Goal: Task Accomplishment & Management: Use online tool/utility

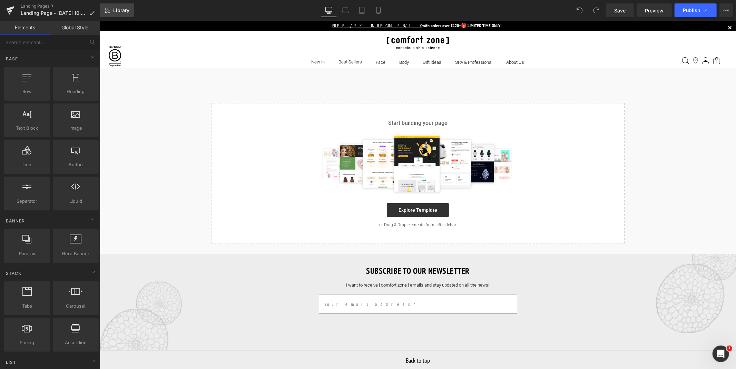
click at [111, 5] on link "Library" at bounding box center [117, 10] width 34 height 14
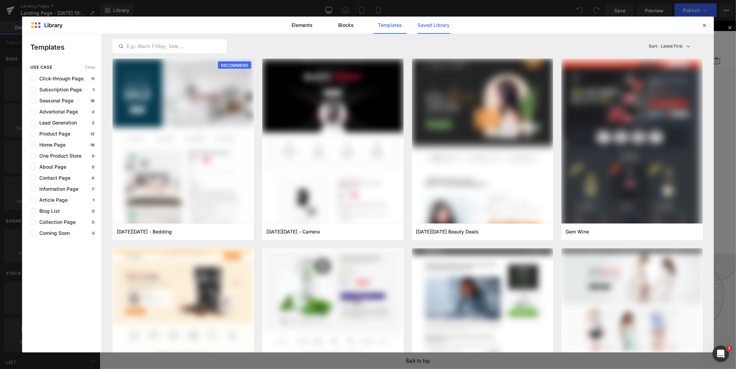
click at [432, 26] on link "Saved Library" at bounding box center [434, 25] width 33 height 17
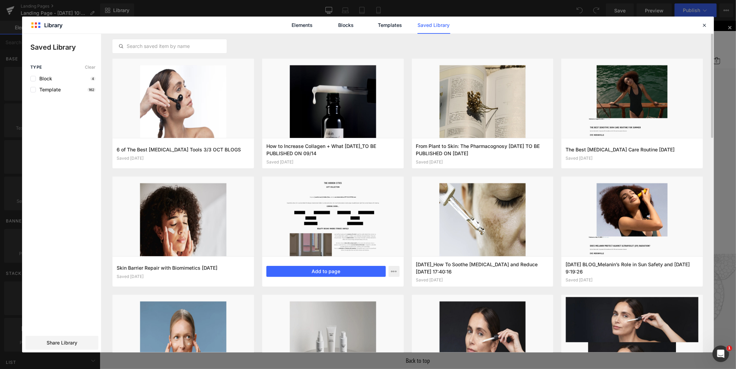
click at [327, 242] on div at bounding box center [332, 216] width 141 height 79
click at [326, 270] on button "Add to page" at bounding box center [325, 271] width 119 height 11
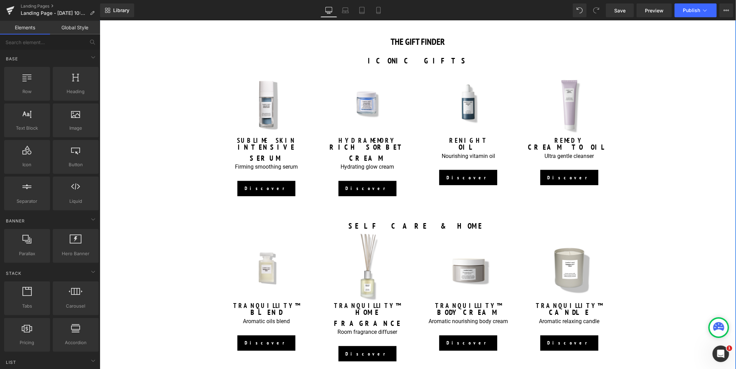
scroll to position [518, 0]
click at [264, 185] on span "Button" at bounding box center [265, 189] width 15 height 8
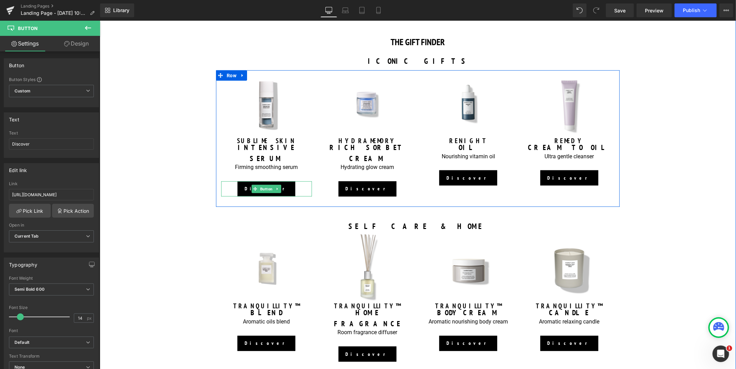
click at [264, 185] on span "Button" at bounding box center [265, 189] width 15 height 8
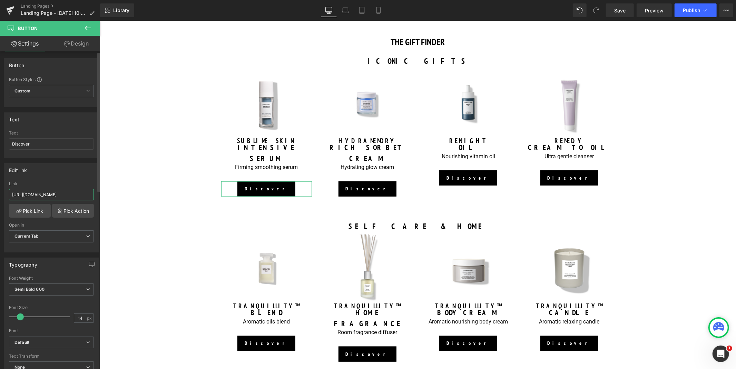
click at [34, 195] on input "[URL][DOMAIN_NAME]" at bounding box center [51, 194] width 85 height 11
type input "[URL][DOMAIN_NAME]"
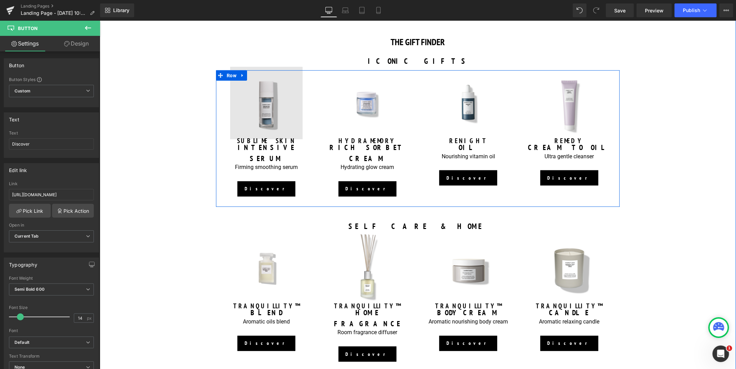
click at [271, 124] on img at bounding box center [266, 103] width 72 height 72
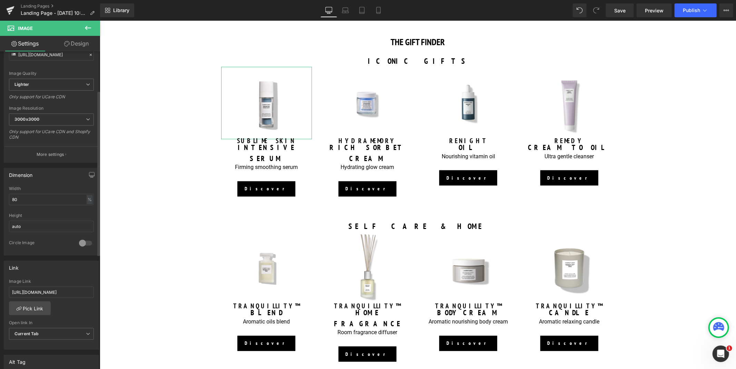
scroll to position [95, 0]
click at [32, 289] on input "[URL][DOMAIN_NAME]" at bounding box center [51, 291] width 85 height 11
type input "[URL][DOMAIN_NAME]"
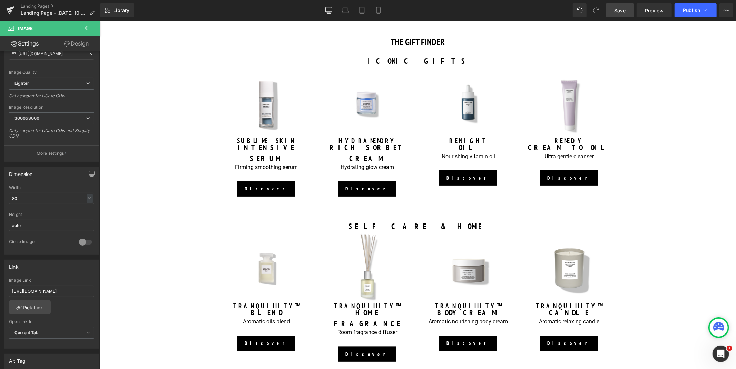
scroll to position [0, 0]
click at [620, 17] on link "Save" at bounding box center [620, 10] width 28 height 14
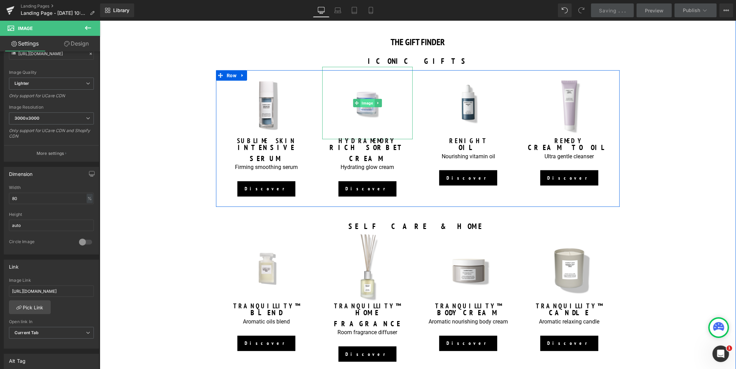
click at [362, 101] on span "Image" at bounding box center [367, 103] width 14 height 8
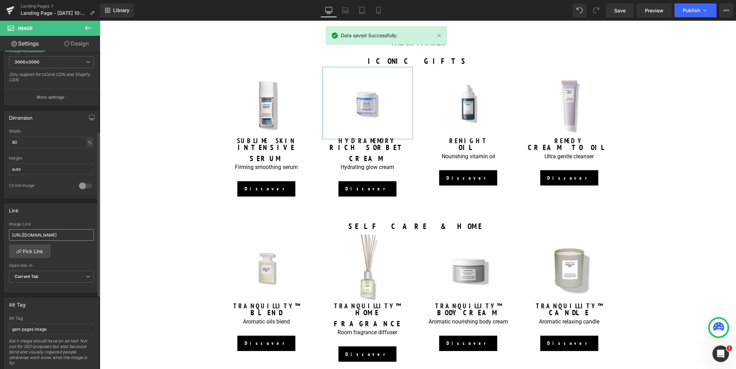
scroll to position [154, 0]
click at [32, 229] on input "[URL][DOMAIN_NAME]" at bounding box center [51, 231] width 85 height 11
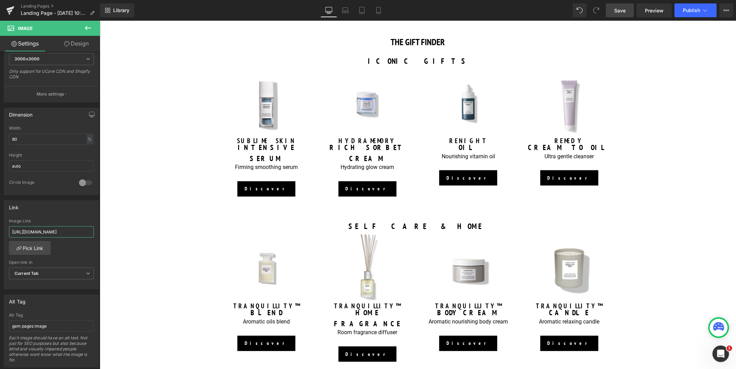
type input "[URL][DOMAIN_NAME]"
click at [617, 9] on span "Save" at bounding box center [619, 10] width 11 height 7
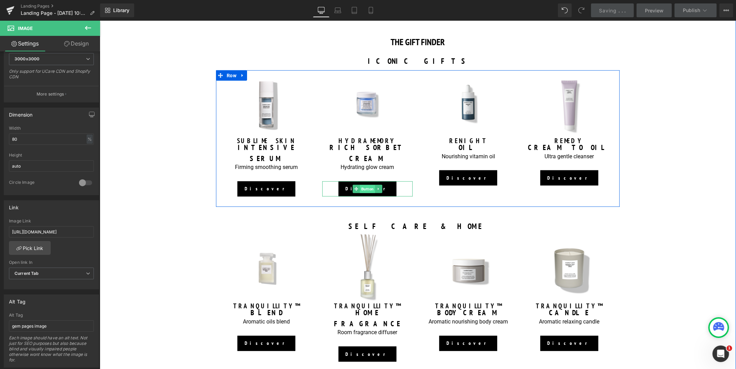
click at [364, 185] on span "Button" at bounding box center [367, 189] width 15 height 8
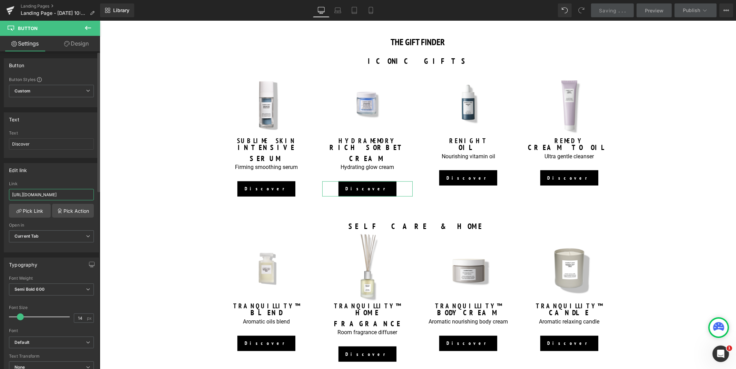
click at [35, 199] on input "[URL][DOMAIN_NAME]" at bounding box center [51, 194] width 85 height 11
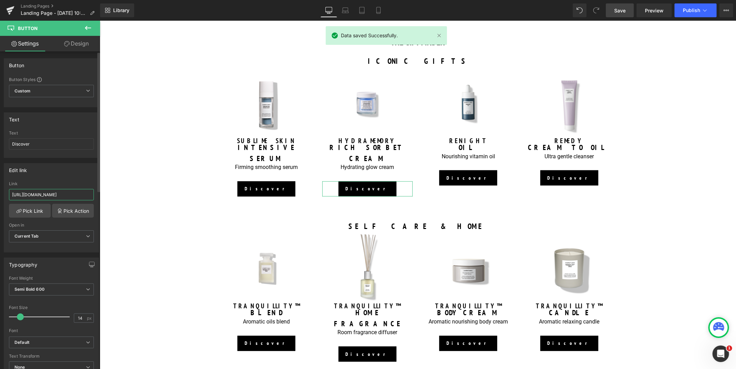
click at [30, 195] on input "[URL][DOMAIN_NAME]" at bounding box center [51, 194] width 85 height 11
type input "[URL][DOMAIN_NAME]"
click at [623, 14] on link "Save" at bounding box center [620, 10] width 28 height 14
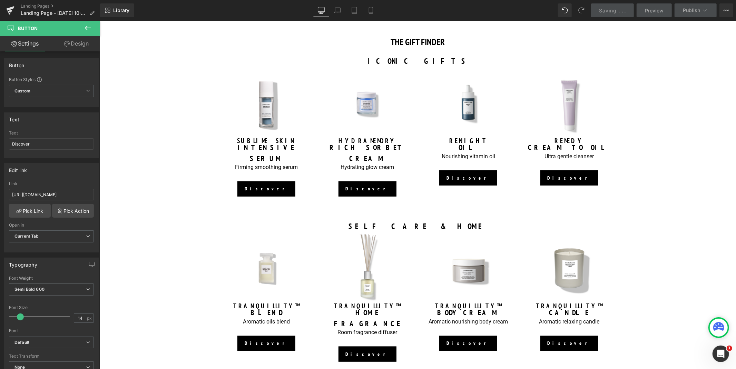
scroll to position [0, 0]
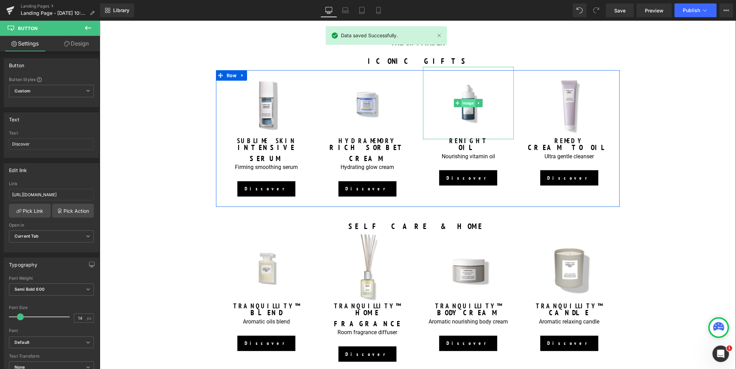
click at [468, 104] on span "Image" at bounding box center [468, 103] width 14 height 8
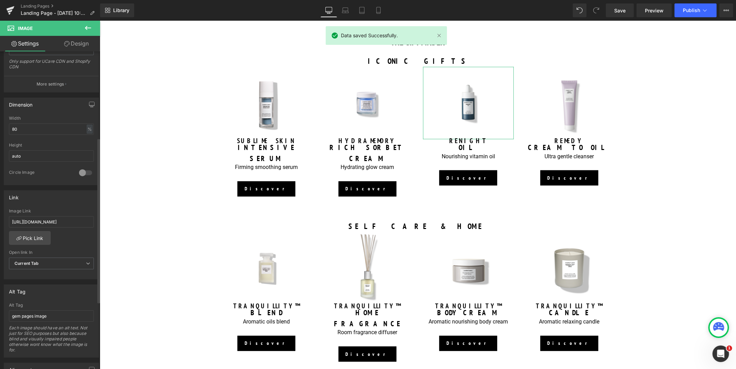
scroll to position [166, 0]
click at [31, 222] on input "[URL][DOMAIN_NAME]" at bounding box center [51, 219] width 85 height 11
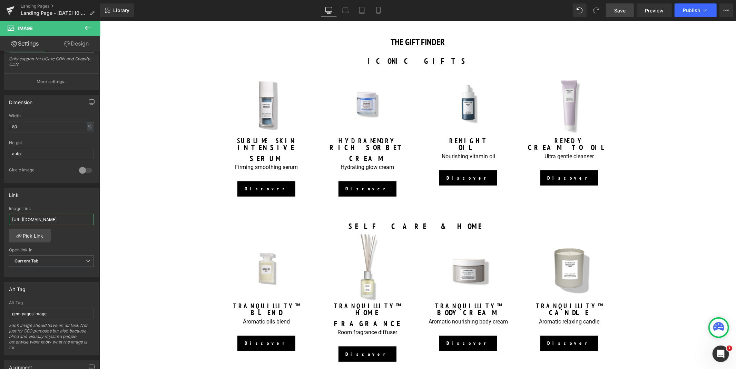
type input "[URL][DOMAIN_NAME]"
click at [618, 9] on span "Save" at bounding box center [619, 10] width 11 height 7
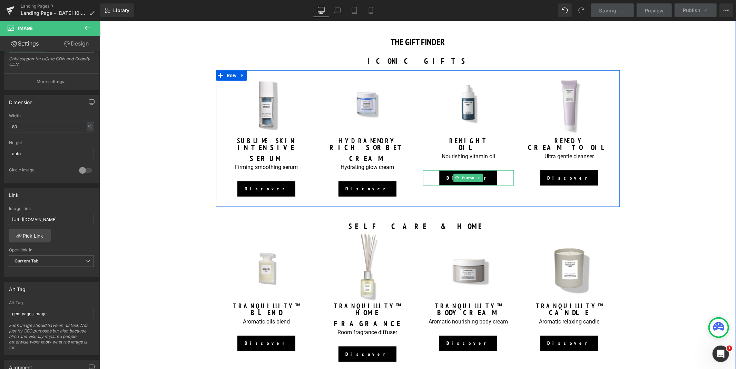
click at [465, 177] on span "Button" at bounding box center [467, 178] width 15 height 8
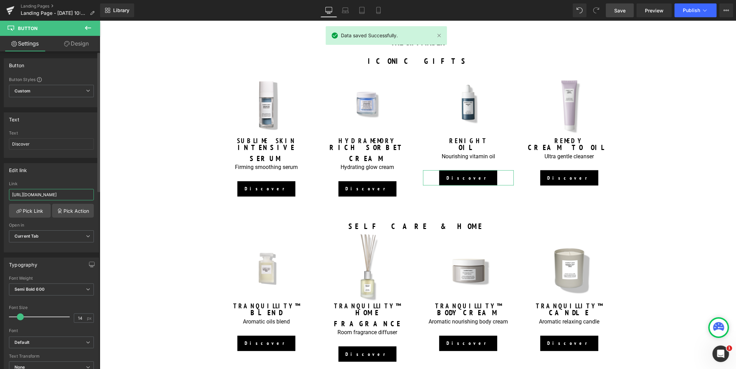
click at [33, 194] on input "[URL][DOMAIN_NAME]" at bounding box center [51, 194] width 85 height 11
type input "[URL][DOMAIN_NAME]"
click at [625, 8] on span "Save" at bounding box center [619, 10] width 11 height 7
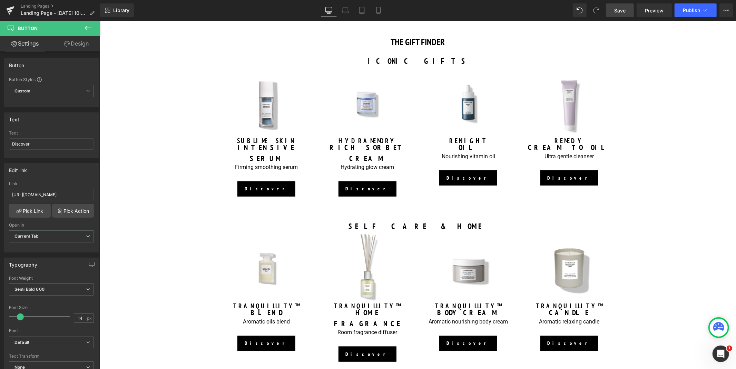
scroll to position [0, 0]
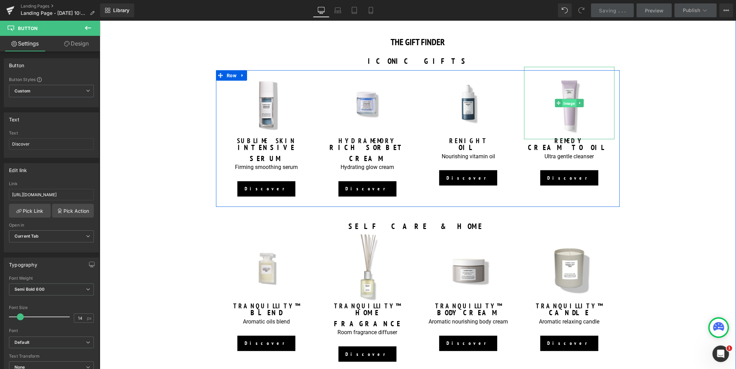
click at [562, 107] on span "Image" at bounding box center [569, 103] width 14 height 8
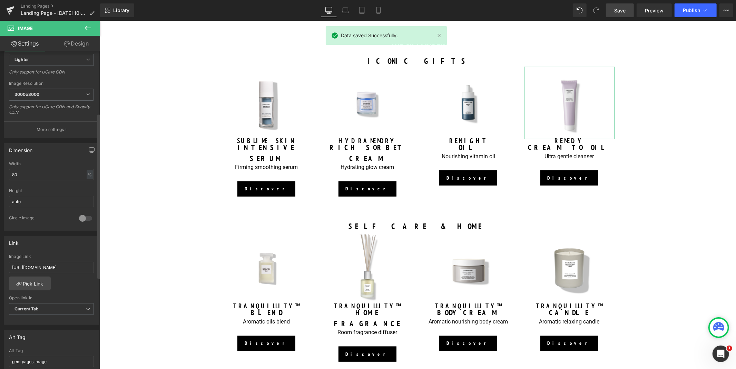
scroll to position [119, 0]
click at [32, 267] on input "[URL][DOMAIN_NAME]" at bounding box center [51, 267] width 85 height 11
type input "[URL][DOMAIN_NAME]"
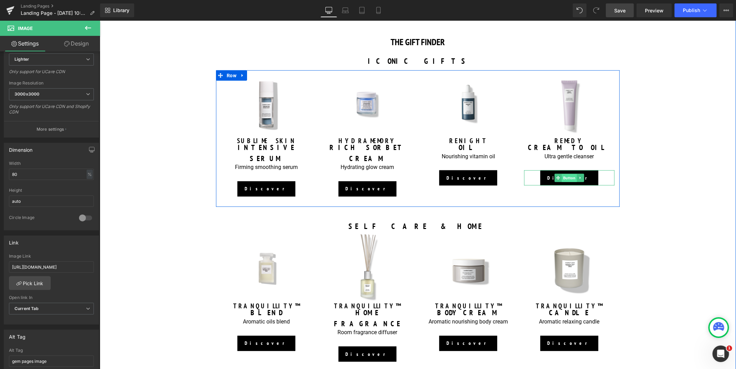
click at [568, 175] on span "Button" at bounding box center [569, 178] width 15 height 8
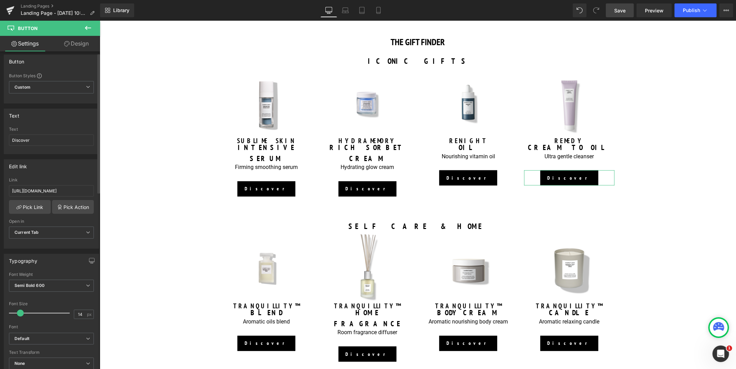
scroll to position [2, 0]
click at [33, 191] on input "[URL][DOMAIN_NAME]" at bounding box center [51, 192] width 85 height 11
type input "[URL][DOMAIN_NAME]"
drag, startPoint x: 614, startPoint y: 9, endPoint x: 269, endPoint y: 120, distance: 362.5
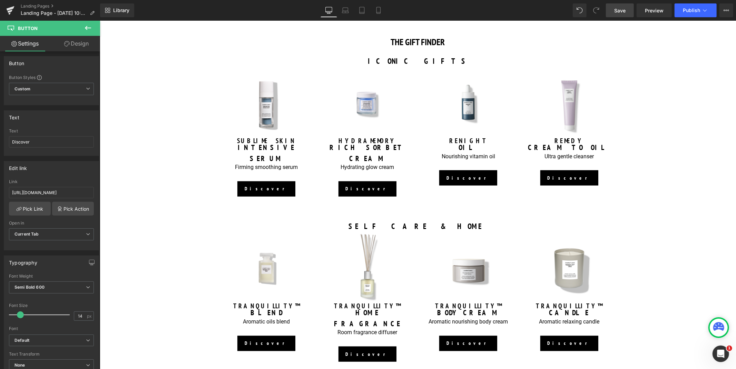
click at [614, 9] on link "Save" at bounding box center [620, 10] width 28 height 14
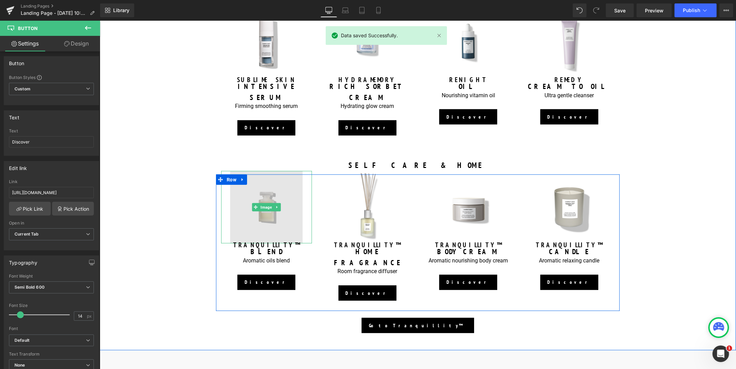
click at [272, 206] on img at bounding box center [266, 207] width 72 height 72
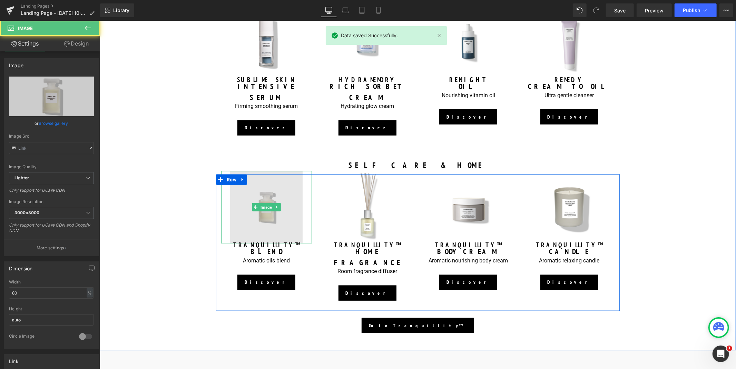
type input "[URL][DOMAIN_NAME]"
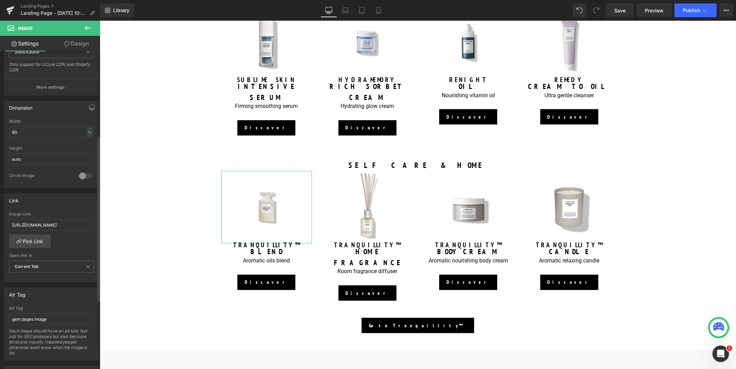
scroll to position [162, 0]
click at [28, 220] on input "[URL][DOMAIN_NAME]" at bounding box center [51, 223] width 85 height 11
type input "[URL][DOMAIN_NAME]"
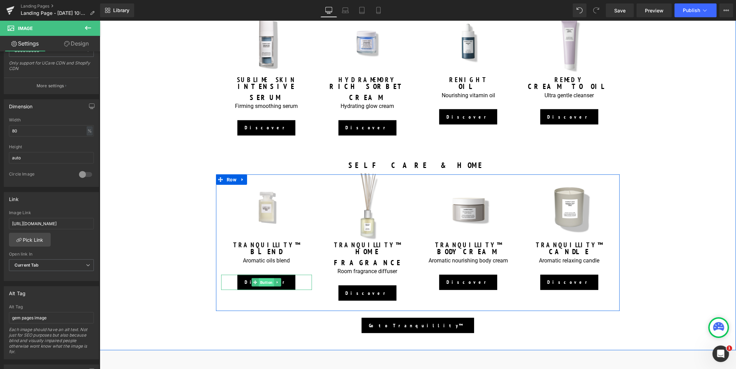
click at [264, 278] on span "Button" at bounding box center [265, 282] width 15 height 8
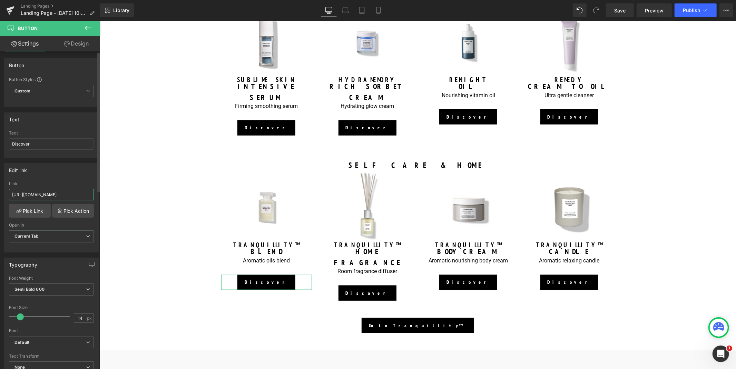
click at [28, 191] on input "[URL][DOMAIN_NAME]" at bounding box center [51, 194] width 85 height 11
type input "[URL][DOMAIN_NAME]"
click at [623, 9] on span "Save" at bounding box center [619, 10] width 11 height 7
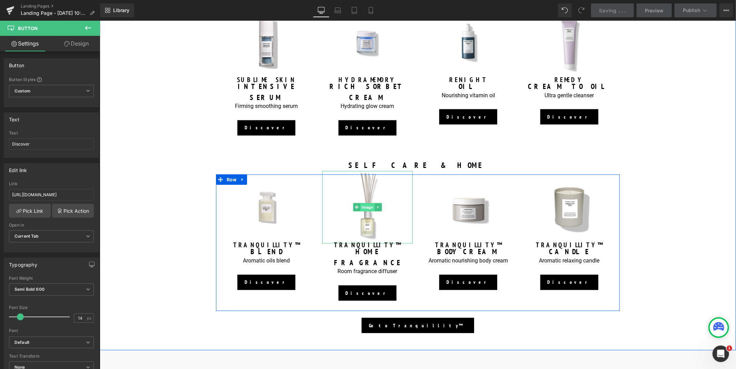
click at [366, 203] on span "Image" at bounding box center [367, 207] width 14 height 8
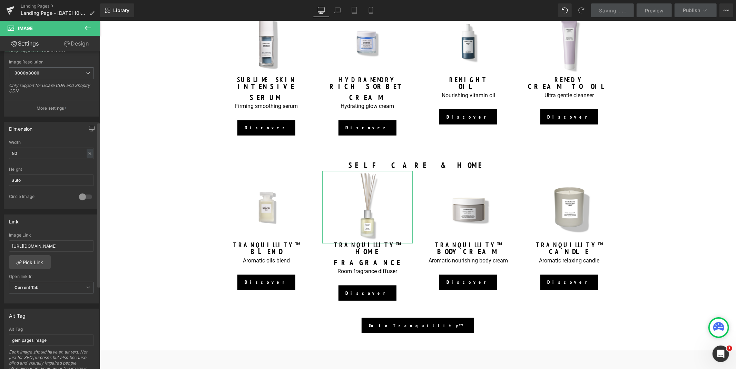
scroll to position [141, 0]
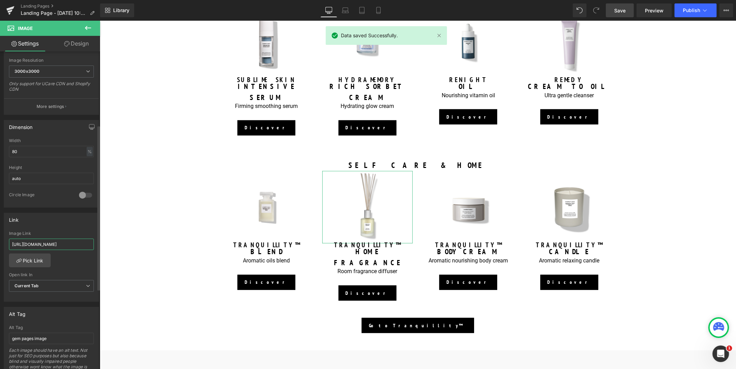
click at [35, 243] on input "[URL][DOMAIN_NAME]" at bounding box center [51, 244] width 85 height 11
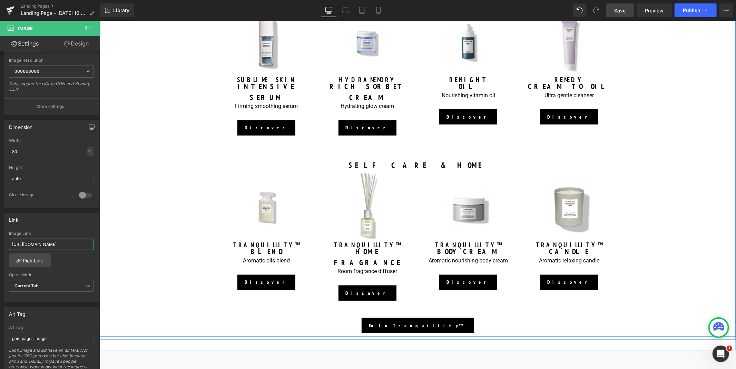
paste input "tranquillity-home-fragrance"
type input "[URL][DOMAIN_NAME]"
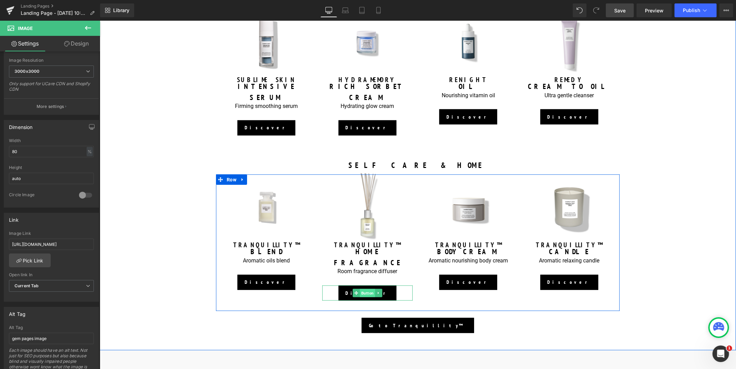
click at [363, 289] on span "Button" at bounding box center [367, 293] width 15 height 8
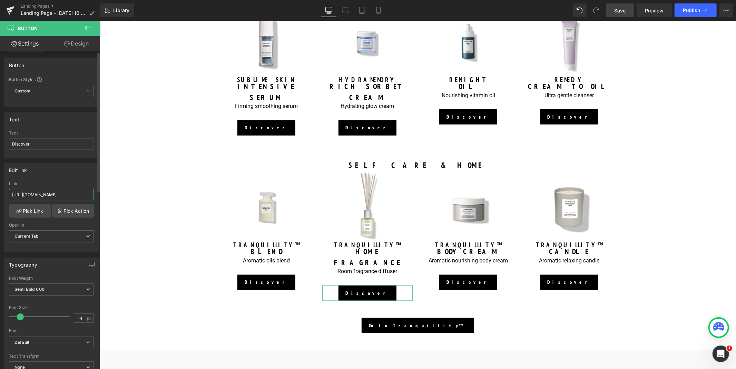
click at [52, 192] on input "[URL][DOMAIN_NAME]" at bounding box center [51, 194] width 85 height 11
paste input "[DOMAIN_NAME][URL]"
type input "[URL][DOMAIN_NAME]"
click at [617, 10] on span "Save" at bounding box center [619, 10] width 11 height 7
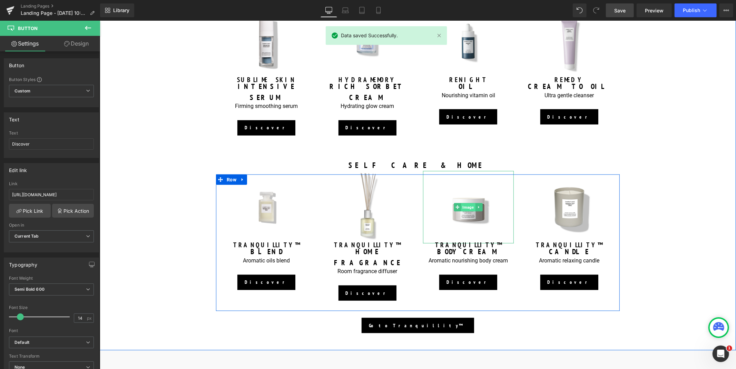
click at [467, 203] on span "Image" at bounding box center [468, 207] width 14 height 8
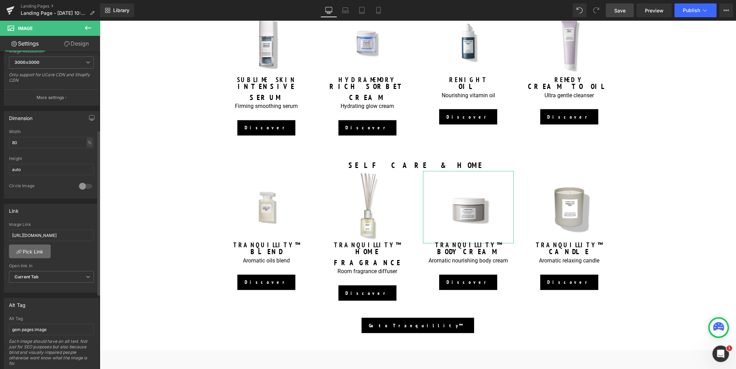
scroll to position [151, 0]
click at [33, 238] on input "[URL][DOMAIN_NAME]" at bounding box center [51, 235] width 85 height 11
type input "[URL][DOMAIN_NAME]"
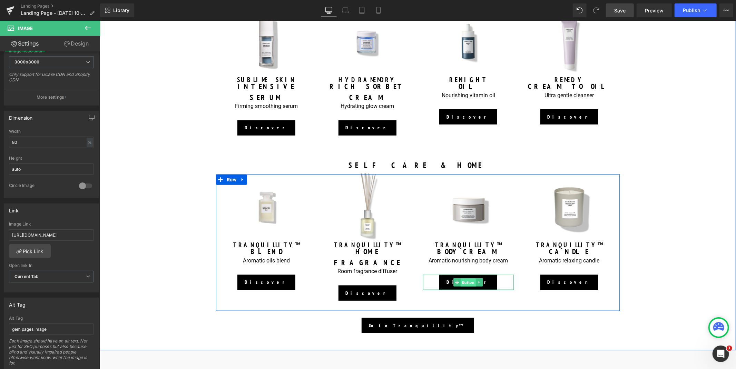
click at [463, 278] on span "Button" at bounding box center [467, 282] width 15 height 8
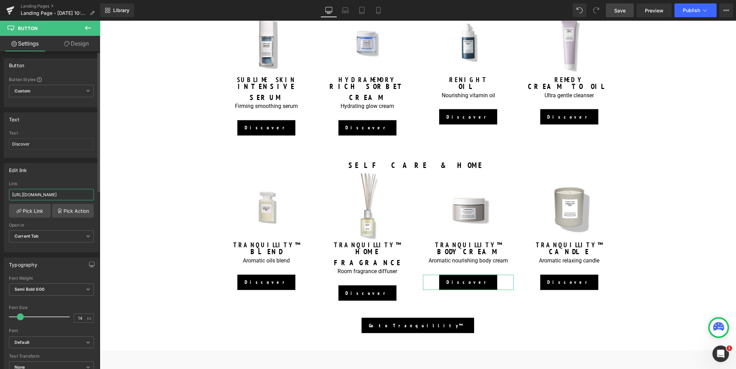
click at [29, 198] on input "[URL][DOMAIN_NAME]" at bounding box center [51, 194] width 85 height 11
type input "[URL][DOMAIN_NAME]"
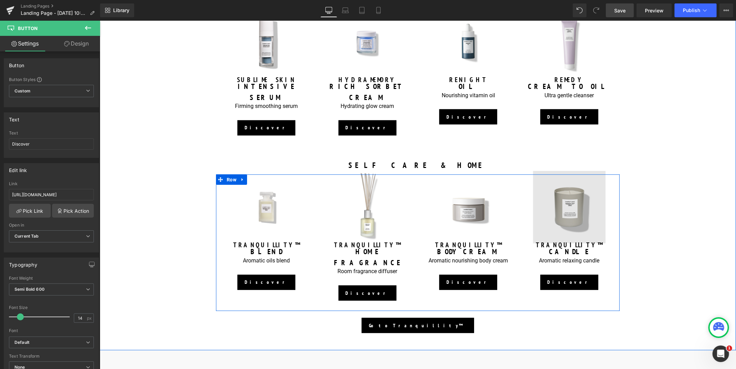
click at [550, 196] on img at bounding box center [569, 207] width 72 height 72
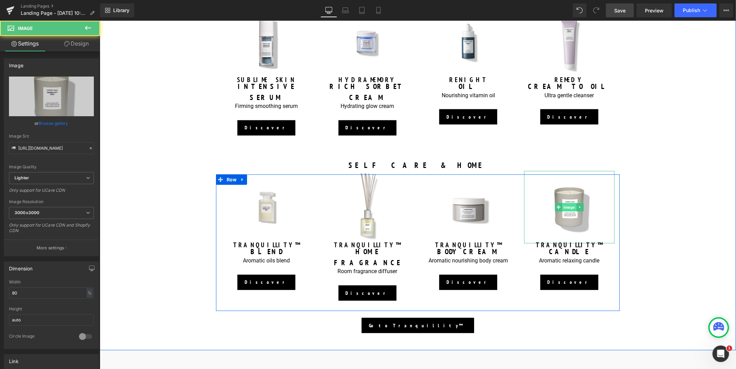
click at [568, 203] on span "Image" at bounding box center [569, 207] width 14 height 8
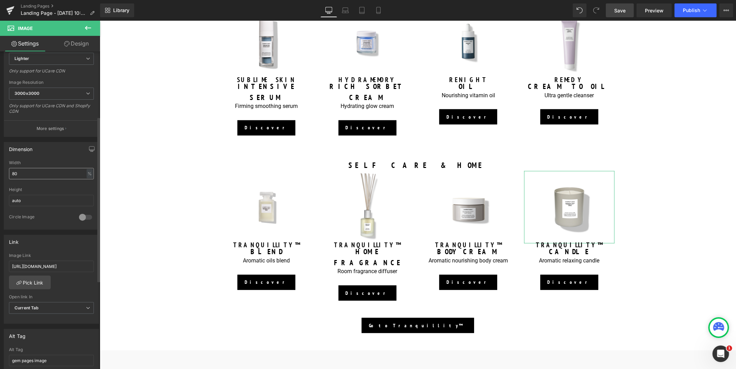
scroll to position [126, 0]
click at [29, 261] on input "[URL][DOMAIN_NAME]" at bounding box center [51, 259] width 85 height 11
type input "[URL][DOMAIN_NAME]"
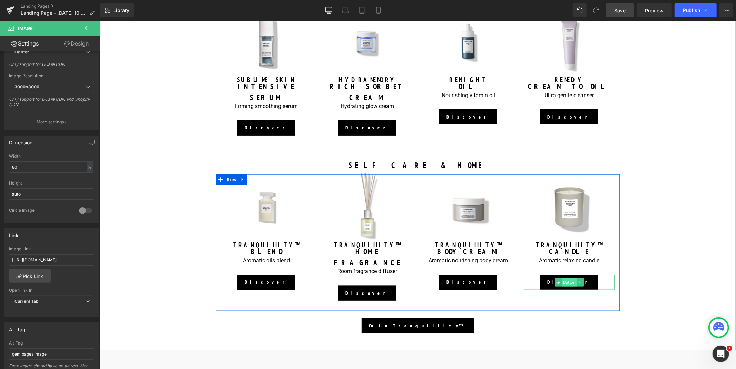
click at [564, 278] on span "Button" at bounding box center [569, 282] width 15 height 8
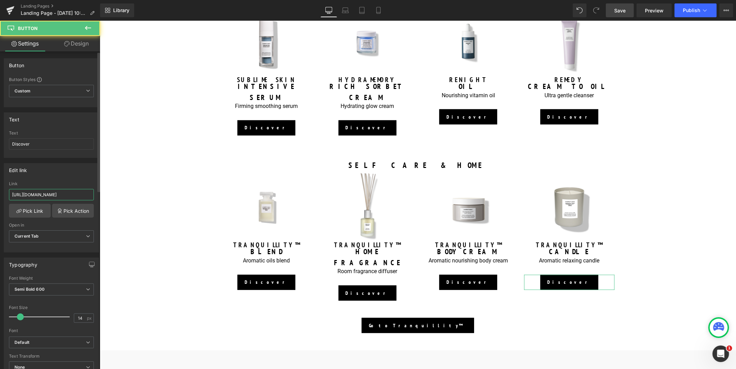
click at [32, 196] on input "[URL][DOMAIN_NAME]" at bounding box center [51, 194] width 85 height 11
type input "[URL][DOMAIN_NAME]"
click at [615, 9] on link "Save" at bounding box center [620, 10] width 28 height 14
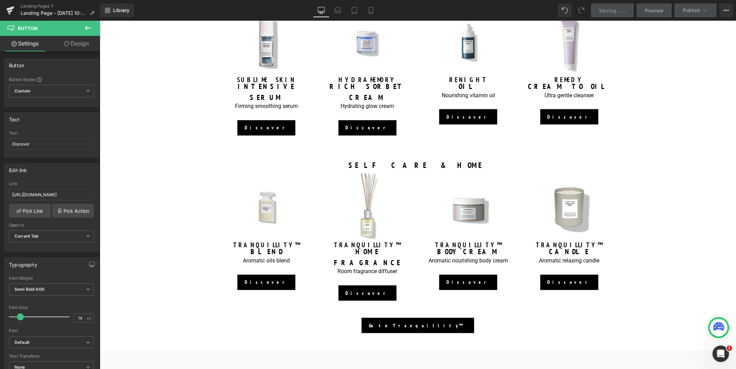
scroll to position [0, 0]
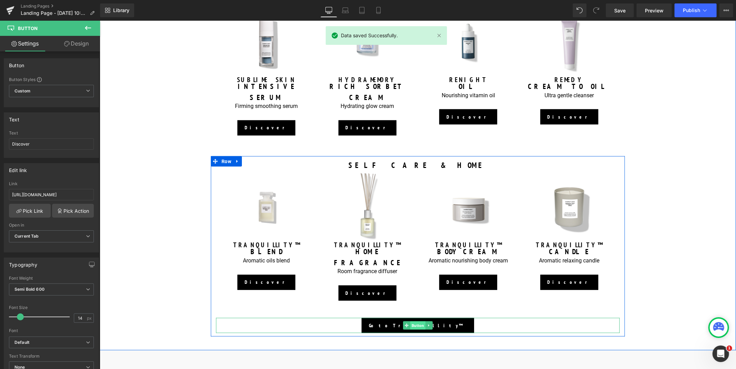
click at [416, 321] on span "Button" at bounding box center [417, 325] width 15 height 8
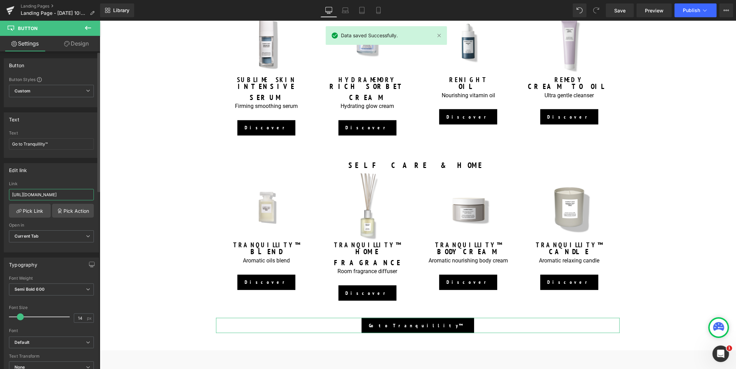
click at [32, 194] on input "[URL][DOMAIN_NAME]" at bounding box center [51, 194] width 85 height 11
type input "[URL][DOMAIN_NAME]"
click at [622, 8] on span "Save" at bounding box center [619, 10] width 11 height 7
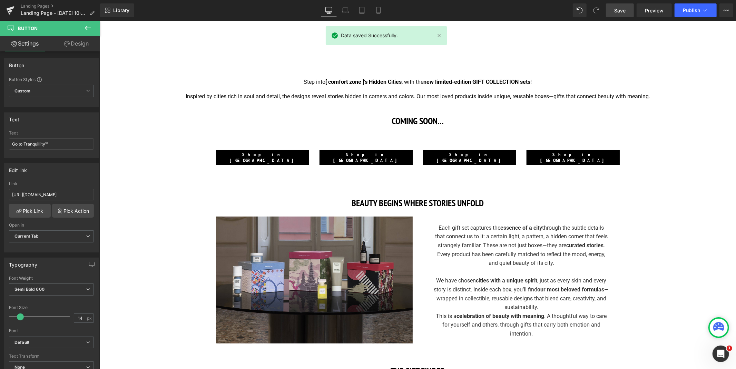
scroll to position [187, 0]
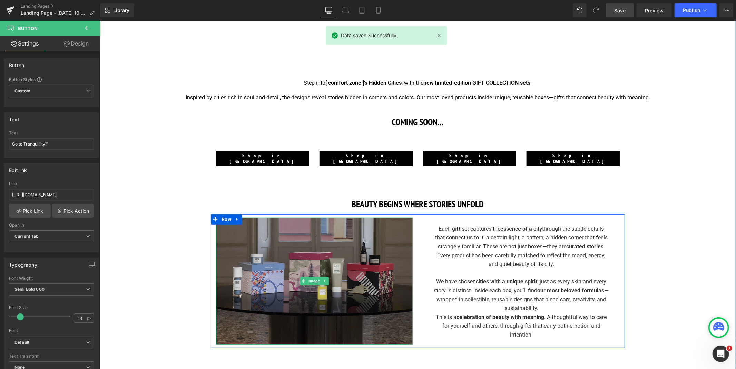
click at [357, 281] on img at bounding box center [314, 280] width 197 height 127
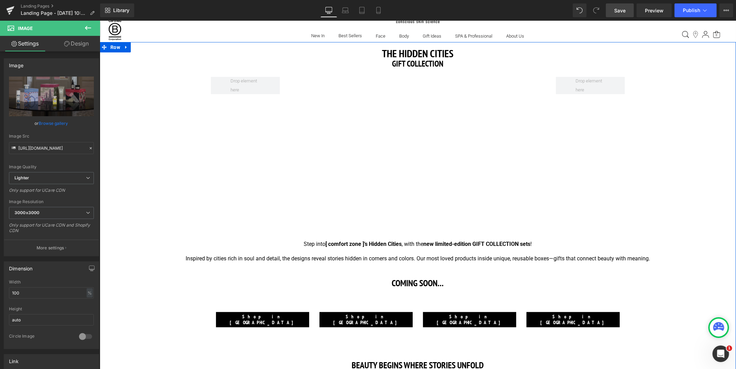
scroll to position [0, 0]
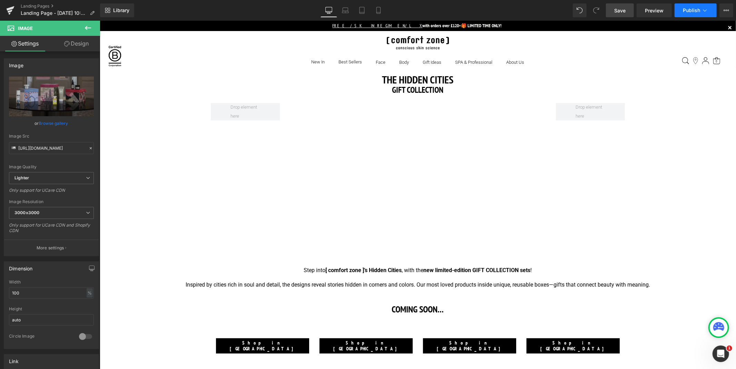
click at [694, 11] on span "Publish" at bounding box center [691, 11] width 17 height 6
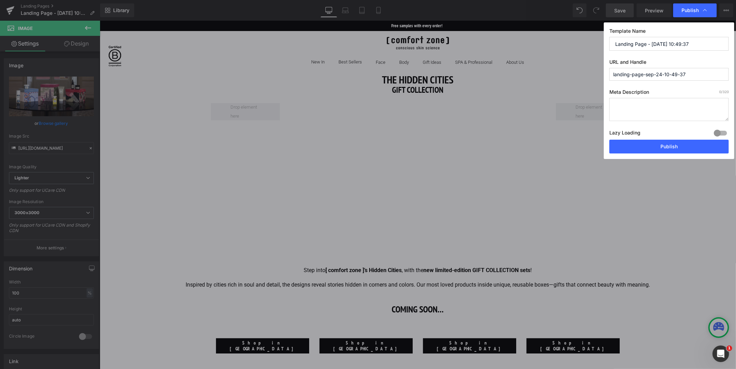
click at [697, 43] on input "Landing Page - [DATE] 10:49:37" at bounding box center [668, 44] width 119 height 14
type input "Gift Collection"
click at [689, 74] on input "landing-page-sep-24-10-49-37" at bounding box center [668, 74] width 119 height 13
click at [655, 143] on button "Publish" at bounding box center [668, 147] width 119 height 14
click at [717, 135] on div at bounding box center [720, 133] width 17 height 11
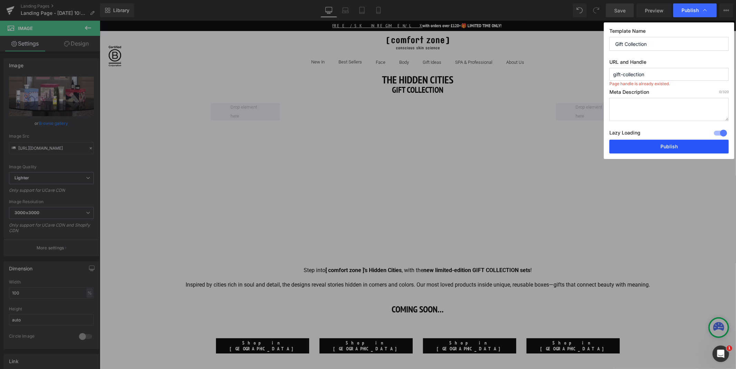
click at [679, 147] on button "Publish" at bounding box center [668, 147] width 119 height 14
click at [645, 149] on button "Publish" at bounding box center [668, 147] width 119 height 14
click at [674, 77] on input "gift-collection" at bounding box center [668, 74] width 119 height 13
drag, startPoint x: 674, startPoint y: 81, endPoint x: 674, endPoint y: 77, distance: 3.8
click at [674, 77] on input "gift-collectio" at bounding box center [668, 74] width 119 height 13
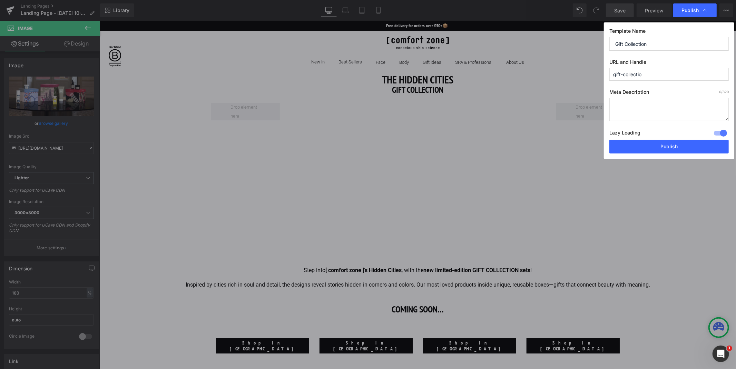
type input "gift-collection"
click at [663, 143] on button "Publish" at bounding box center [668, 147] width 119 height 14
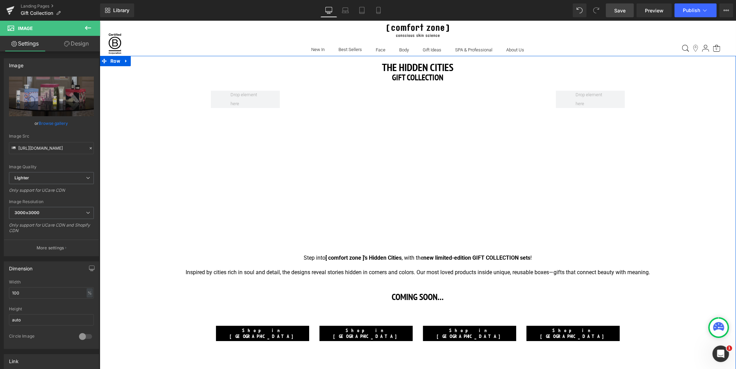
scroll to position [14, 0]
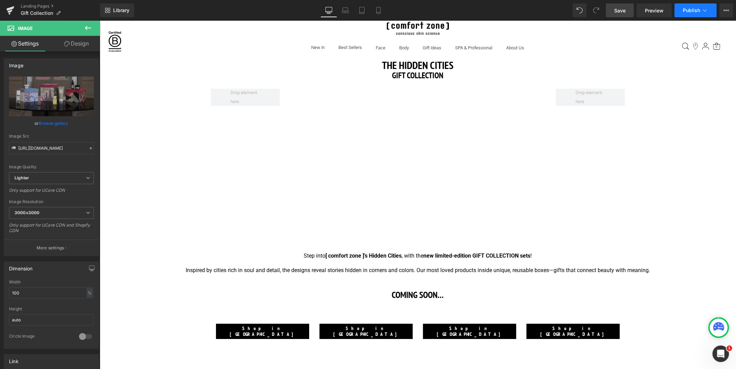
click at [693, 15] on button "Publish" at bounding box center [696, 10] width 42 height 14
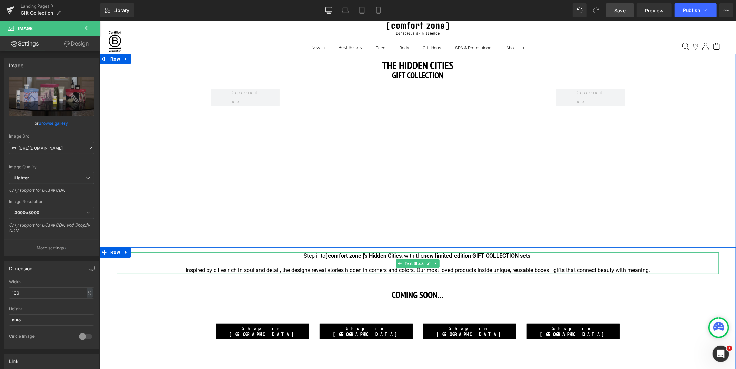
click at [182, 270] on p "Inspired by cities rich in soul and detail, the designs reveal stories hidden i…" at bounding box center [418, 270] width 602 height 7
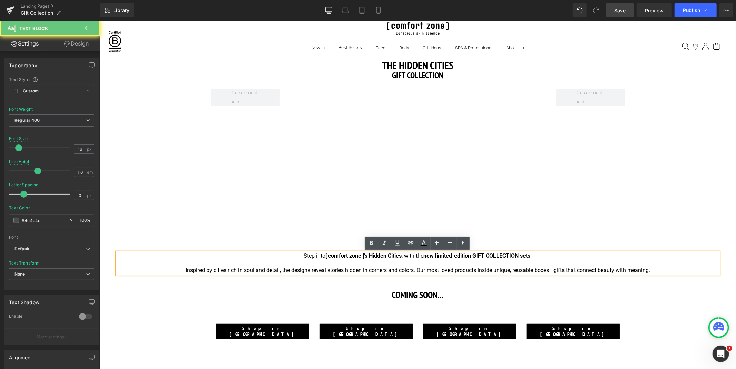
click at [185, 271] on span "Inspired by cities rich in soul and detail, the designs reveal stories hidden i…" at bounding box center [417, 270] width 465 height 7
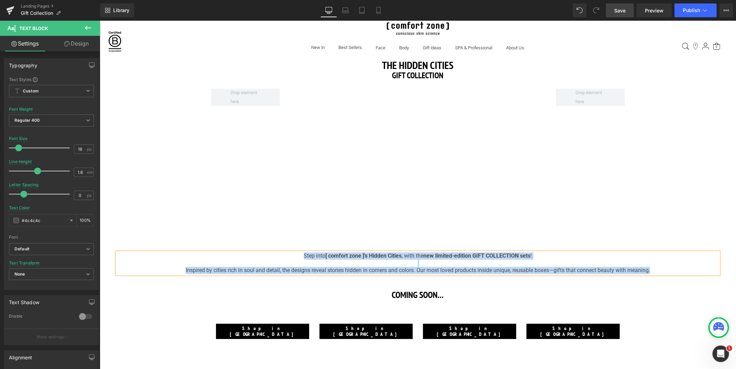
copy div "Step into [ comfort zone ]’s Hidden Cities , with the new limited-edition GIFT …"
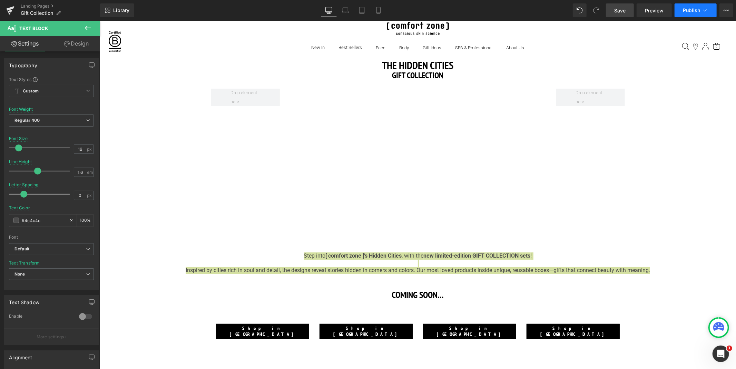
click at [699, 14] on button "Publish" at bounding box center [696, 10] width 42 height 14
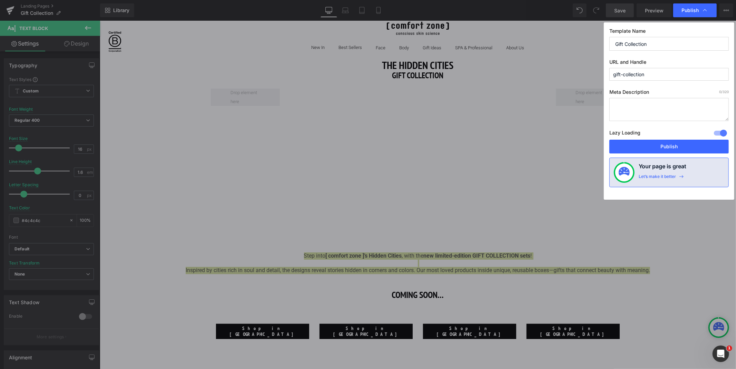
click at [685, 100] on textarea at bounding box center [668, 109] width 119 height 23
paste textarea "Step into [ comfort zone ]’s Hidden Cities, with the new limited-edition GIFT C…"
click at [625, 107] on textarea "Step into [ comfort zone ]’s Hidden Cities, with the new limited-edition GIFT C…" at bounding box center [668, 109] width 119 height 23
click at [625, 103] on textarea "Step into [ comfort zone ]’s Hidden Cities, with the new limited-edition GIFT C…" at bounding box center [668, 109] width 119 height 23
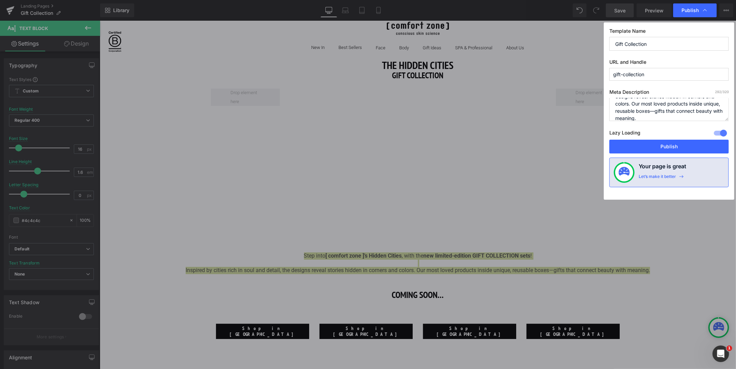
type textarea "Step into [ comfort zone ]’s Hidden Cities, with the new limited-edition GIFT C…"
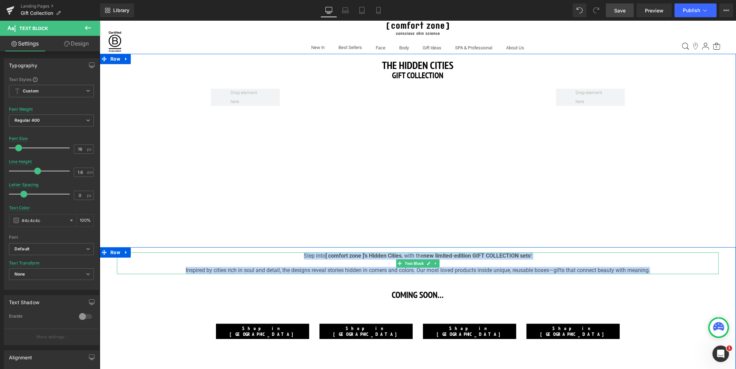
click at [405, 271] on span "Inspired by cities rich in soul and detail, the designs reveal stories hidden i…" at bounding box center [417, 270] width 465 height 7
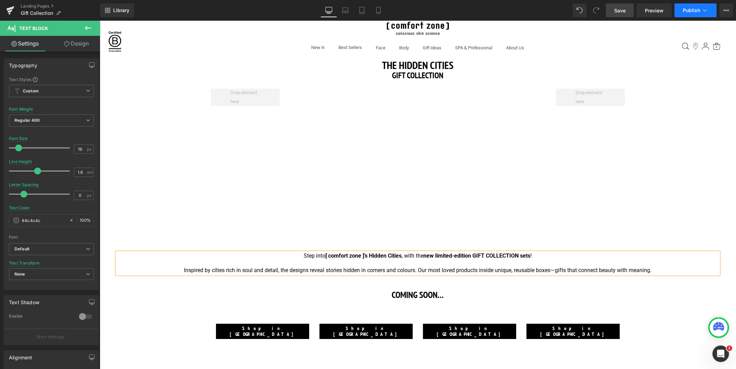
click at [701, 8] on button "Publish" at bounding box center [696, 10] width 42 height 14
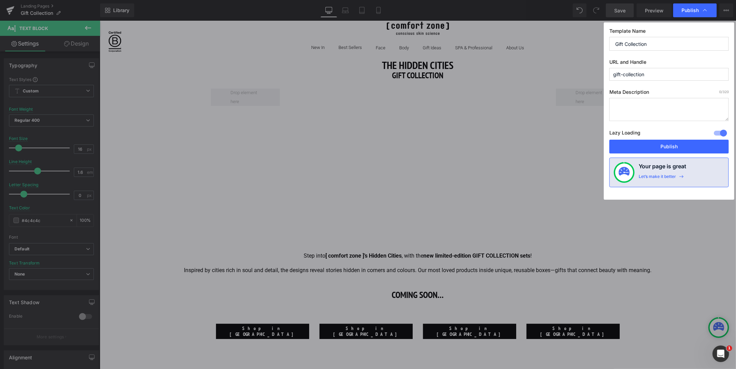
click at [682, 111] on textarea at bounding box center [668, 109] width 119 height 23
paste textarea "Step into [ comfort zone ]’s Hidden Cities, with the new limited-edition GIFT C…"
click at [626, 101] on textarea "Step into [ comfort zone ]’s Hidden Cities, with the new limited-edition GIFT C…" at bounding box center [668, 109] width 119 height 23
type textarea "Step into [ comfort zone ]’s Hidden Cities, with the new limited-edition GIFT C…"
click at [706, 142] on button "Publish" at bounding box center [668, 147] width 119 height 14
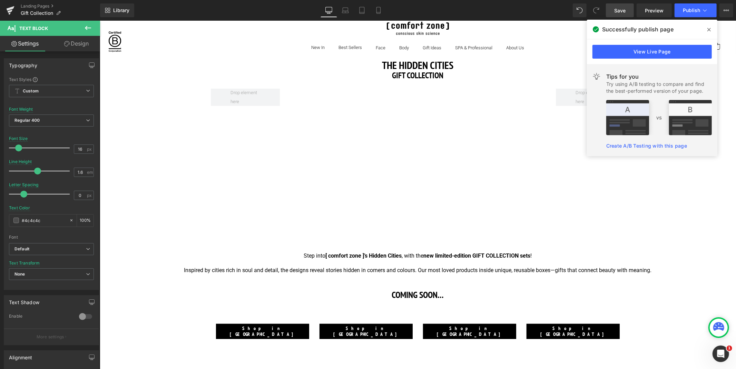
click at [675, 43] on div "View Live Page" at bounding box center [652, 51] width 130 height 25
click at [651, 52] on link "View Live Page" at bounding box center [652, 52] width 119 height 14
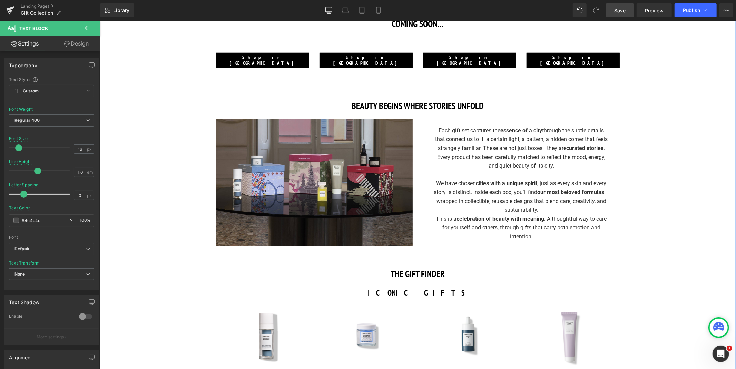
scroll to position [288, 0]
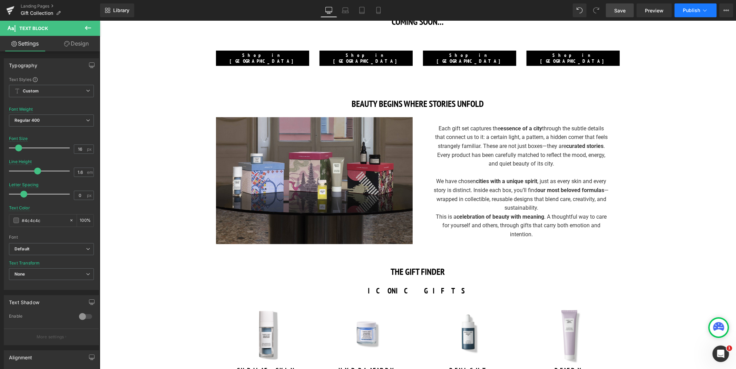
click at [702, 12] on icon at bounding box center [705, 10] width 7 height 7
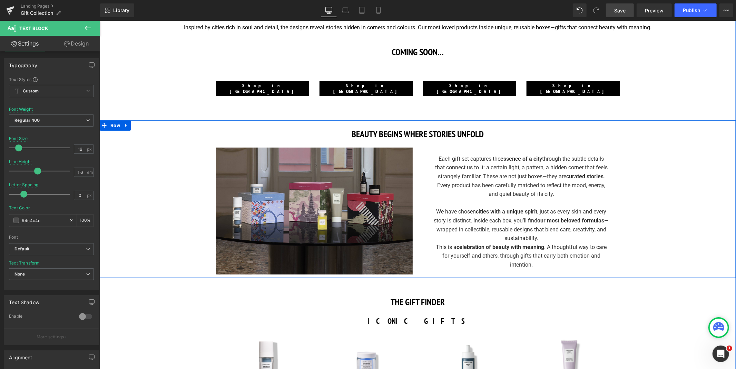
scroll to position [0, 0]
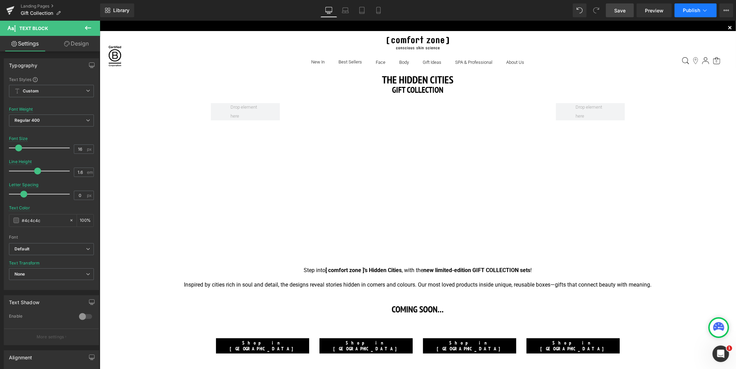
click at [716, 4] on button "Publish" at bounding box center [696, 10] width 42 height 14
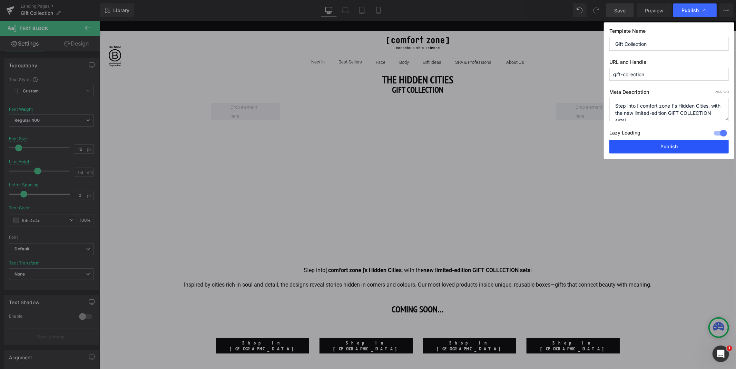
click at [679, 144] on button "Publish" at bounding box center [668, 147] width 119 height 14
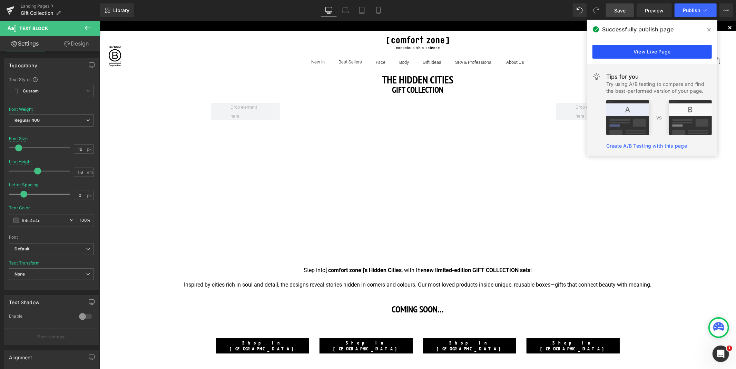
click at [656, 52] on link "View Live Page" at bounding box center [652, 52] width 119 height 14
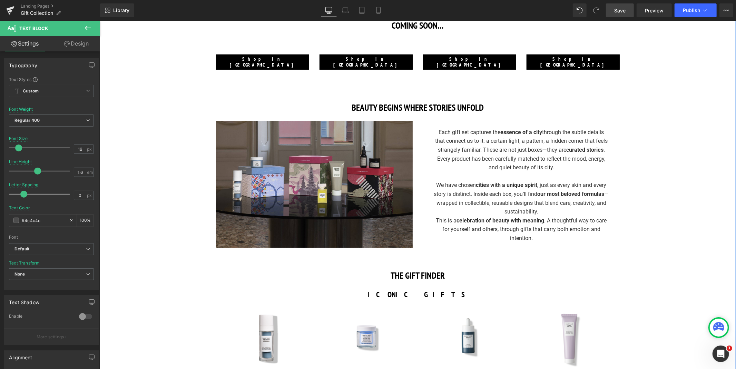
click at [646, 125] on div "BEAUTY BEGINS WHERE STORIES UNFOLD Heading Image Each gift set captures the ess…" at bounding box center [417, 175] width 636 height 151
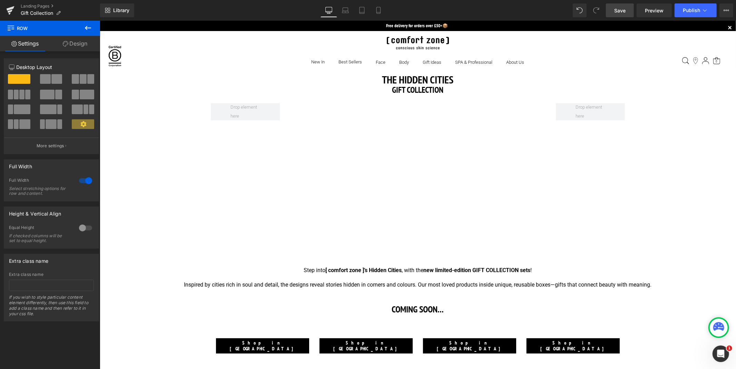
click at [683, 18] on div "Library Desktop Desktop Laptop Tablet Mobile Save Preview Publish Scheduled Vie…" at bounding box center [418, 10] width 636 height 21
click at [688, 14] on button "Publish" at bounding box center [696, 10] width 42 height 14
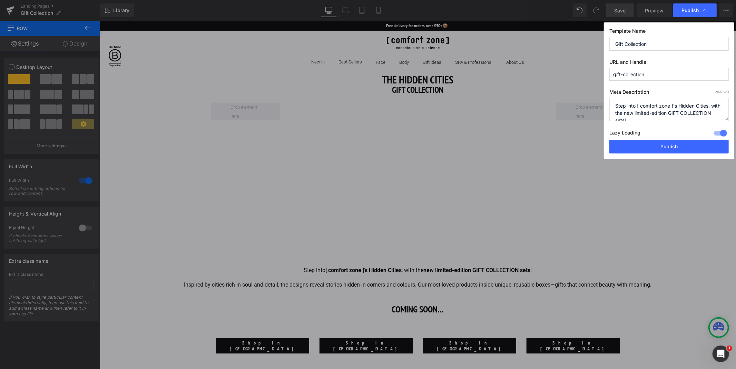
click at [664, 46] on input "Gift Collection" at bounding box center [668, 44] width 119 height 14
click at [672, 146] on button "Publish" at bounding box center [668, 147] width 119 height 14
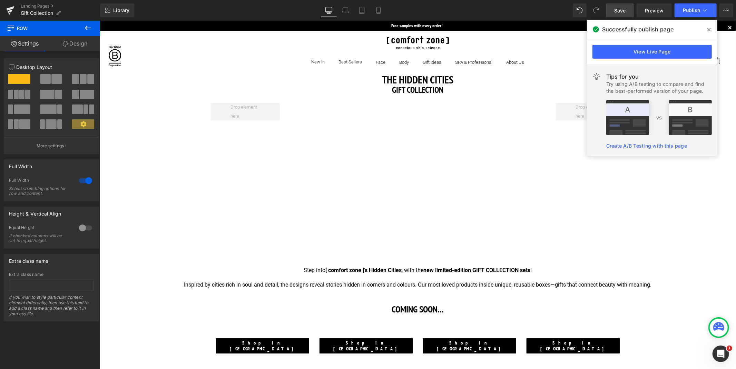
click at [707, 27] on icon at bounding box center [708, 30] width 3 height 6
